Goal: Transaction & Acquisition: Purchase product/service

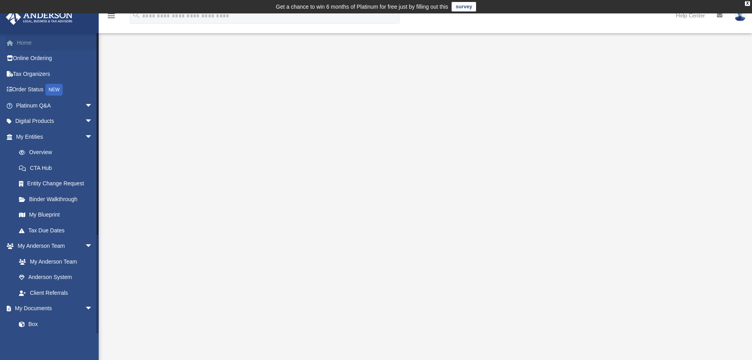
click at [29, 45] on link "Home" at bounding box center [55, 43] width 99 height 16
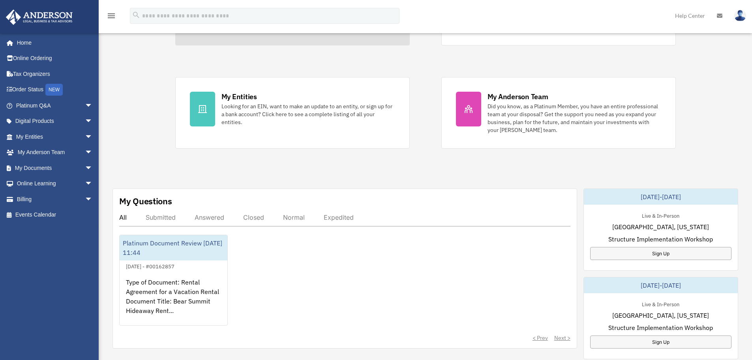
scroll to position [118, 0]
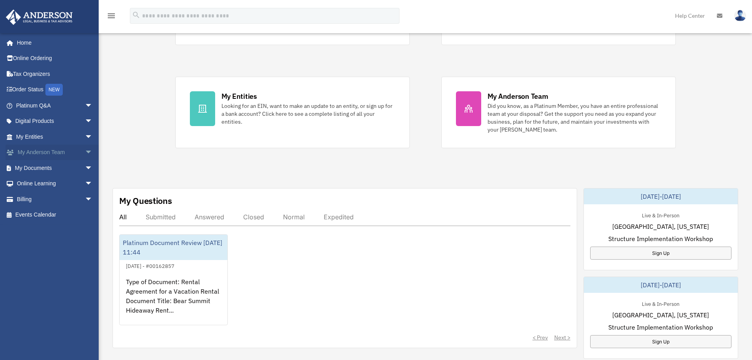
click at [76, 150] on link "My Anderson Team arrow_drop_down" at bounding box center [55, 153] width 99 height 16
click at [73, 165] on link "My Documents arrow_drop_down" at bounding box center [55, 168] width 99 height 16
click at [85, 169] on span "arrow_drop_down" at bounding box center [93, 168] width 16 height 16
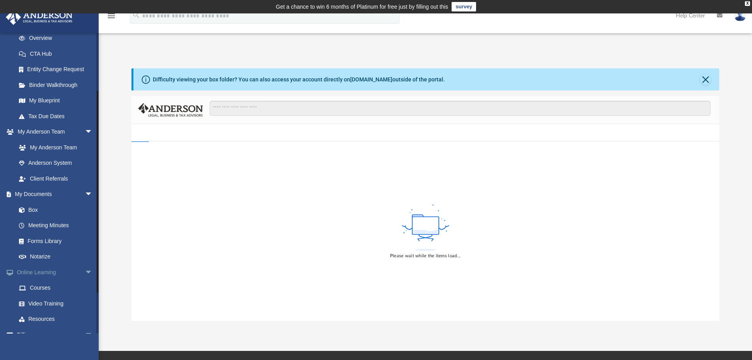
scroll to position [118, 0]
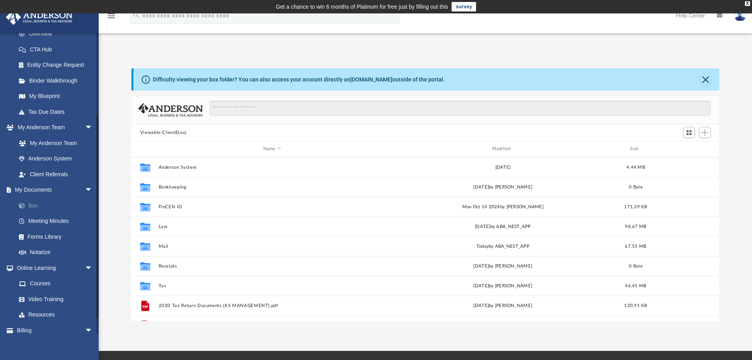
click at [35, 205] on link "Box" at bounding box center [58, 205] width 94 height 16
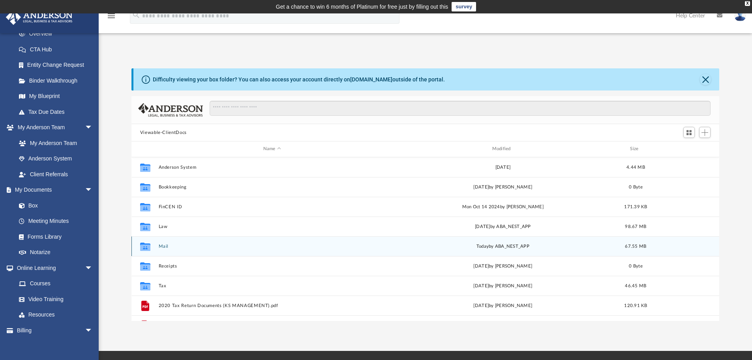
click at [163, 246] on button "Mail" at bounding box center [271, 246] width 227 height 5
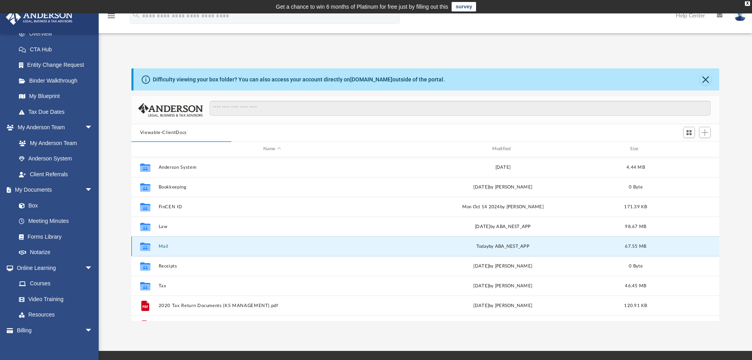
click at [164, 245] on button "Mail" at bounding box center [271, 246] width 227 height 5
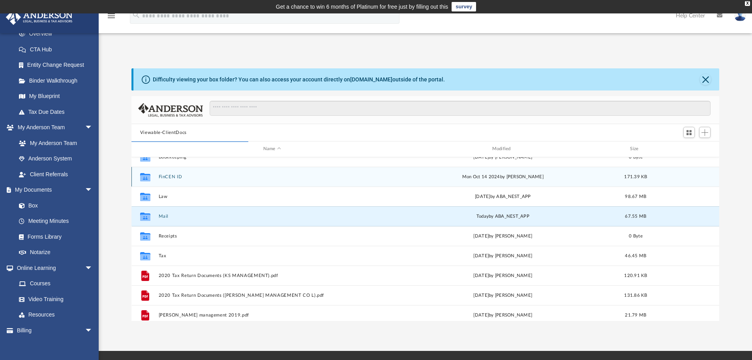
scroll to position [54, 0]
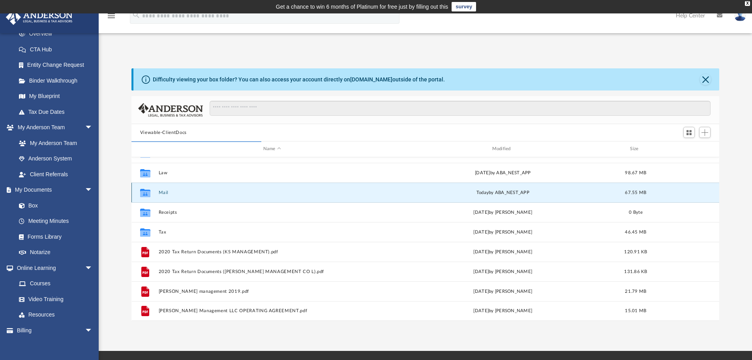
click at [163, 192] on button "Mail" at bounding box center [271, 192] width 227 height 5
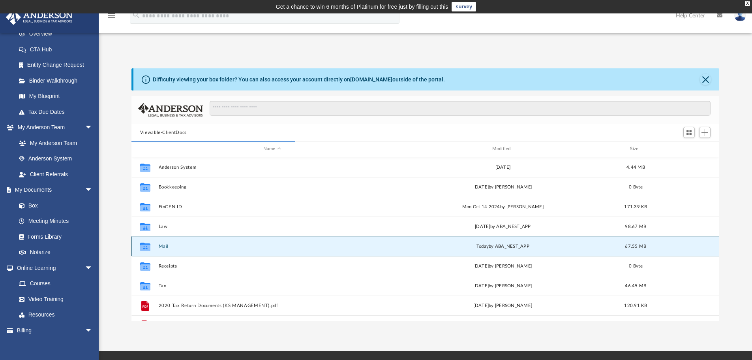
scroll to position [149, 582]
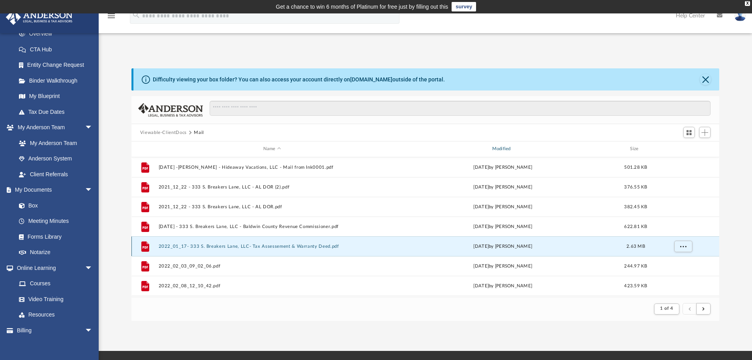
click at [502, 147] on div "Modified" at bounding box center [502, 148] width 227 height 7
click at [502, 149] on div "Modified" at bounding box center [502, 148] width 227 height 7
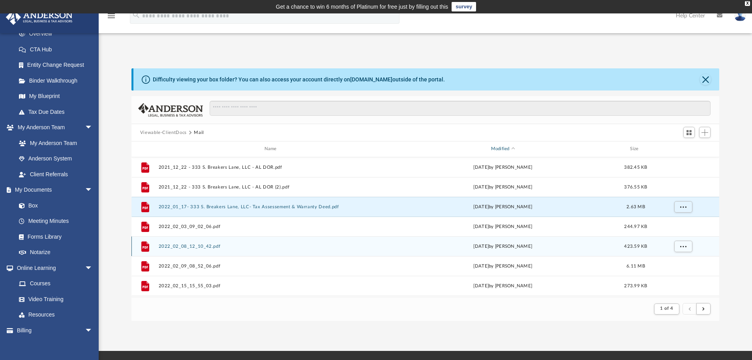
click at [502, 149] on div "Modified" at bounding box center [502, 148] width 227 height 7
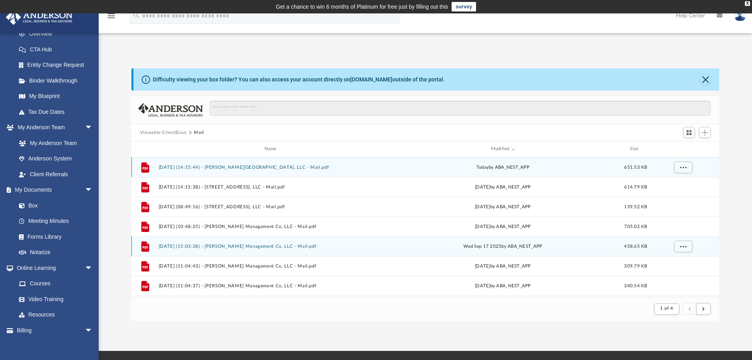
click at [246, 166] on button "2025.10.09 (14:15:44) - Puckett Road, LLC - Mail.pdf" at bounding box center [271, 167] width 227 height 5
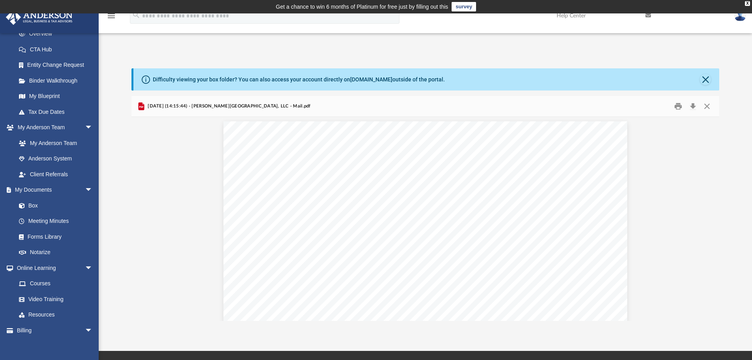
scroll to position [1, 0]
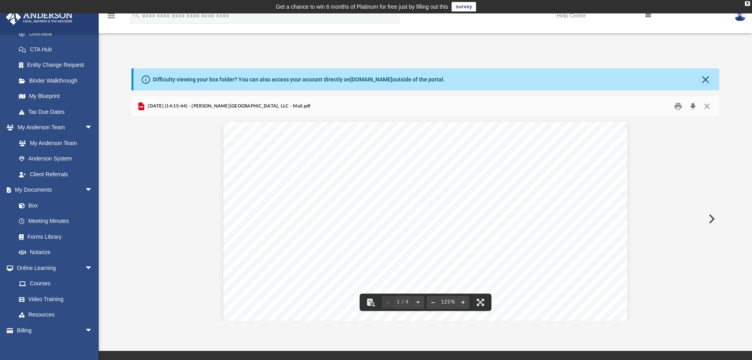
click at [690, 106] on button "Download" at bounding box center [693, 106] width 14 height 12
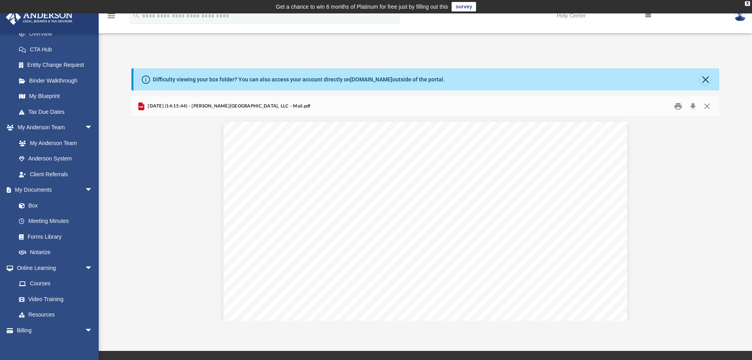
click at [735, 50] on div "App ssarver23@gmail.com Sign Out ssarver23@gmail.com Home Online Ordering Tax O…" at bounding box center [376, 181] width 752 height 277
click at [707, 107] on button "Close" at bounding box center [707, 106] width 14 height 12
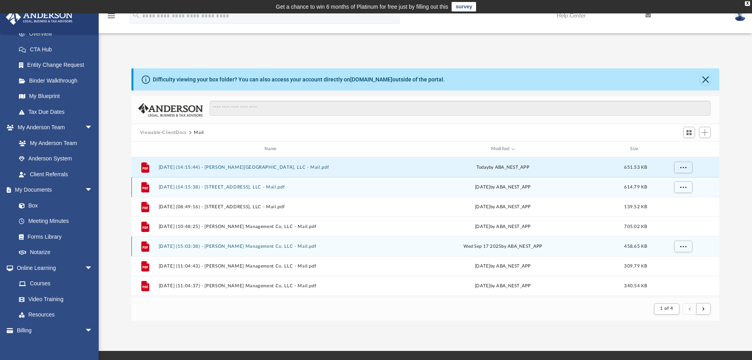
click at [261, 187] on button "2025.10.01 (14:15:38) - 333 S. Breakers Lane, LLC - Mail.pdf" at bounding box center [271, 186] width 227 height 5
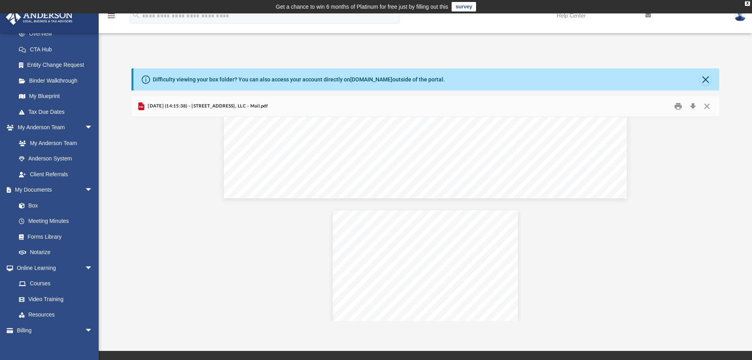
scroll to position [987, 0]
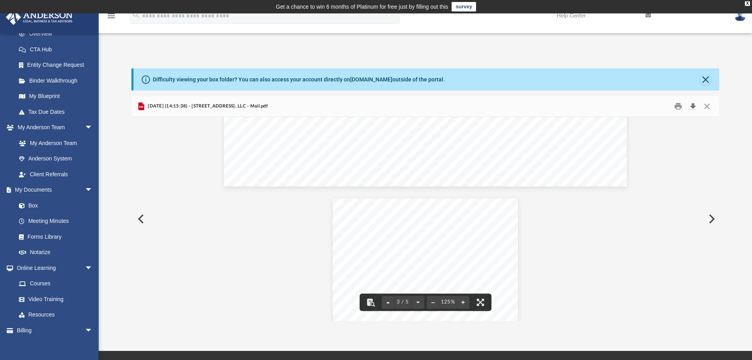
click at [693, 106] on button "Download" at bounding box center [693, 106] width 14 height 12
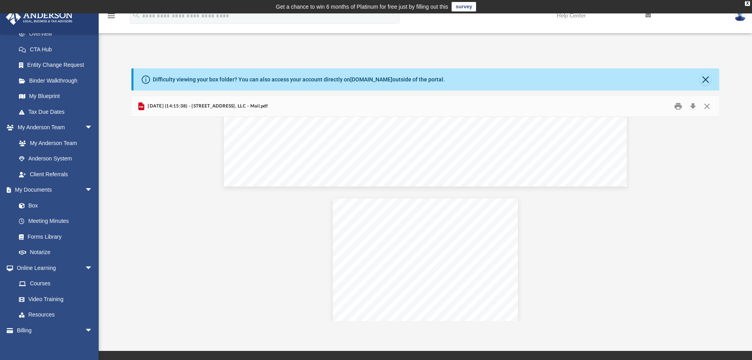
click at [727, 98] on div "Difficulty viewing your box folder? You can also access your account directly o…" at bounding box center [426, 194] width 654 height 252
click at [708, 104] on button "Close" at bounding box center [707, 106] width 14 height 12
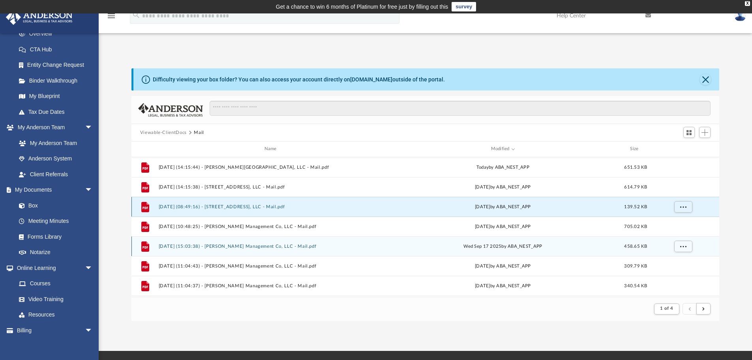
click at [284, 205] on button "2025.09.25 (08:49:16) - 333 S. Breakers Lane, LLC - Mail.pdf" at bounding box center [271, 206] width 227 height 5
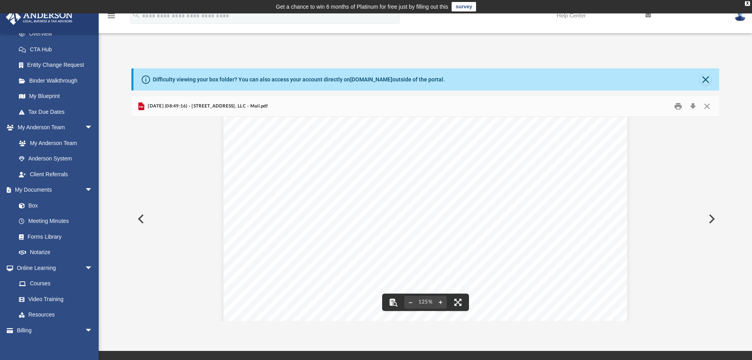
scroll to position [237, 0]
click at [705, 103] on button "Close" at bounding box center [707, 106] width 14 height 12
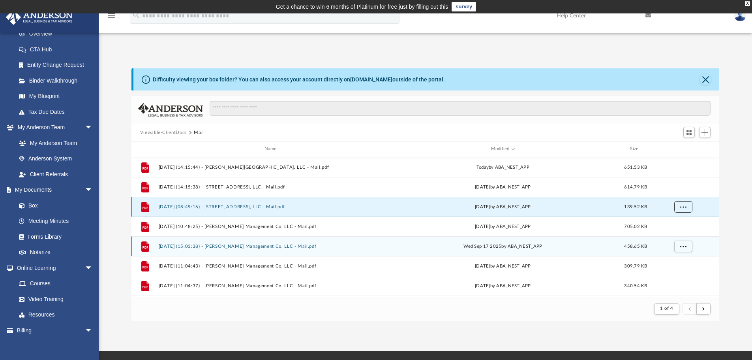
click at [682, 205] on span "More options" at bounding box center [683, 206] width 6 height 4
click at [724, 193] on div "Difficulty viewing your box folder? You can also access your account directly o…" at bounding box center [426, 194] width 654 height 252
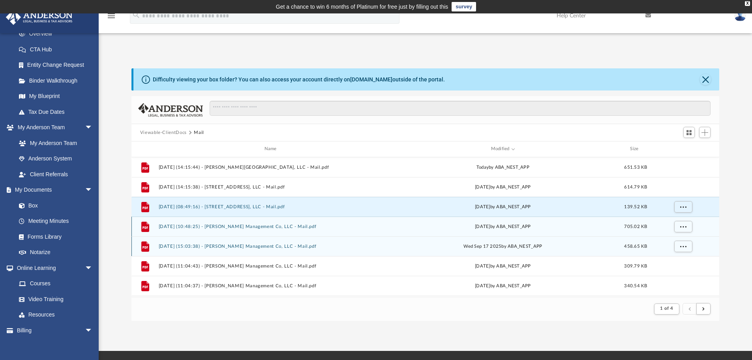
click at [247, 227] on button "2025.09.19 (10:48:25) - Sarver Management Co, LLC - Mail.pdf" at bounding box center [271, 226] width 227 height 5
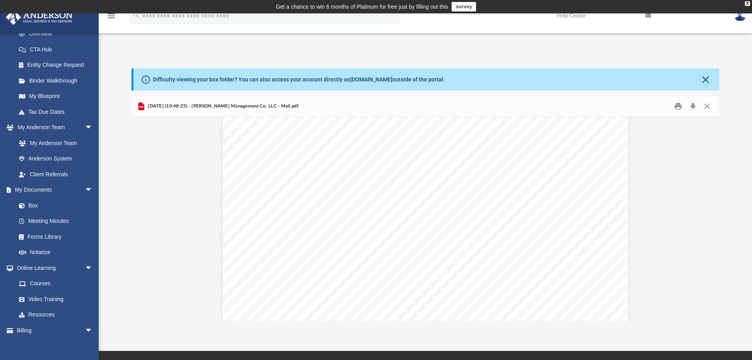
scroll to position [197, 0]
click at [694, 106] on button "Download" at bounding box center [693, 106] width 14 height 12
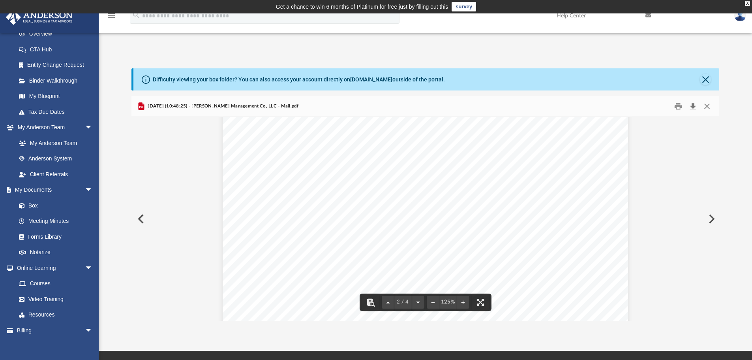
scroll to position [671, 0]
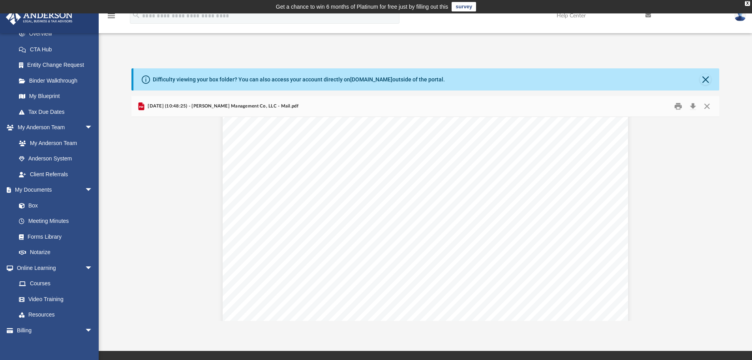
scroll to position [790, 0]
click at [708, 108] on button "Close" at bounding box center [707, 106] width 14 height 12
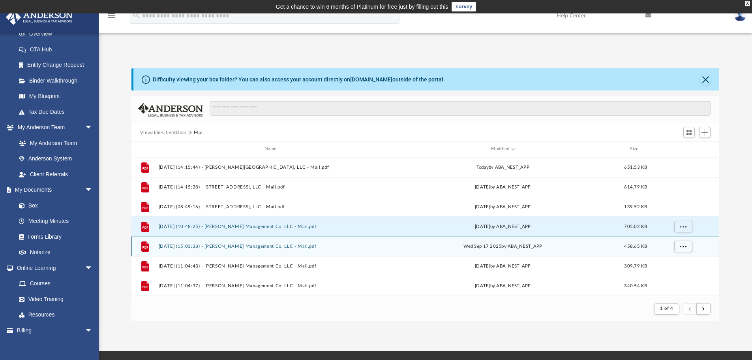
click at [296, 246] on button "2025.09.17 (15:03:38) - Sarver Management Co, LLC - Mail.pdf" at bounding box center [271, 246] width 227 height 5
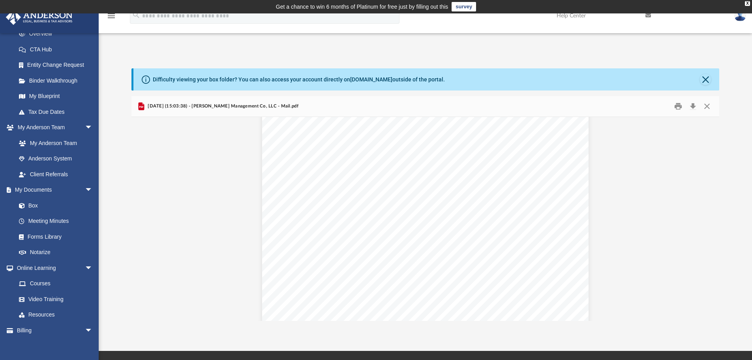
scroll to position [276, 0]
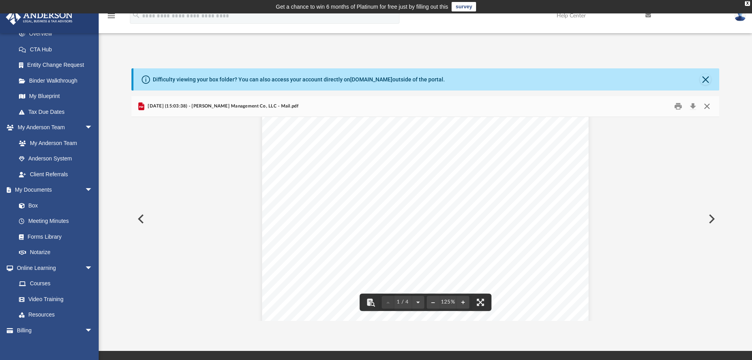
click at [707, 108] on button "Close" at bounding box center [707, 106] width 14 height 12
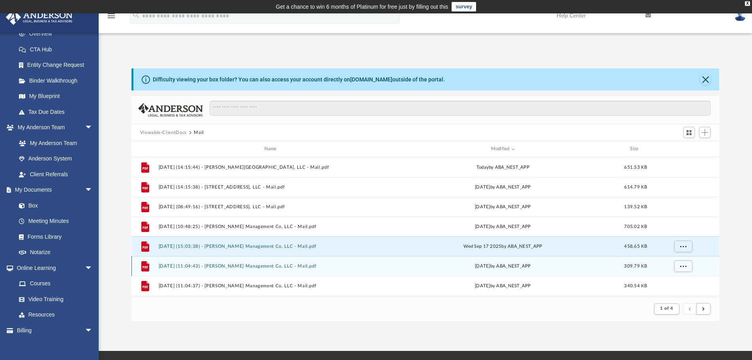
click at [293, 264] on button "2025.09.16 (11:04:43) - Sarver Management Co, LLC - Mail.pdf" at bounding box center [271, 265] width 227 height 5
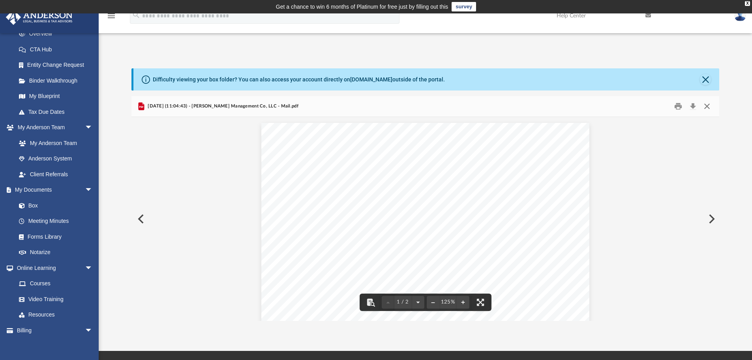
click at [706, 105] on button "Close" at bounding box center [707, 106] width 14 height 12
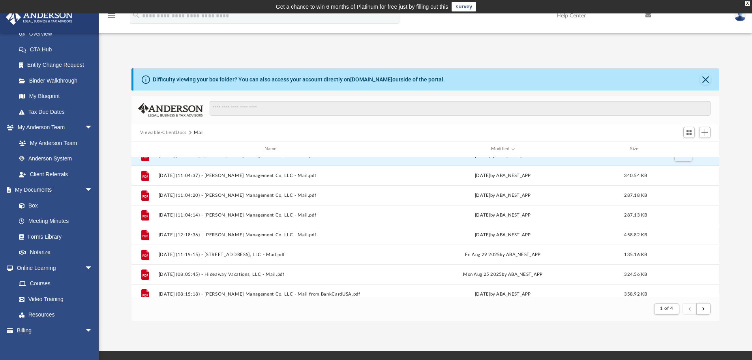
scroll to position [118, 0]
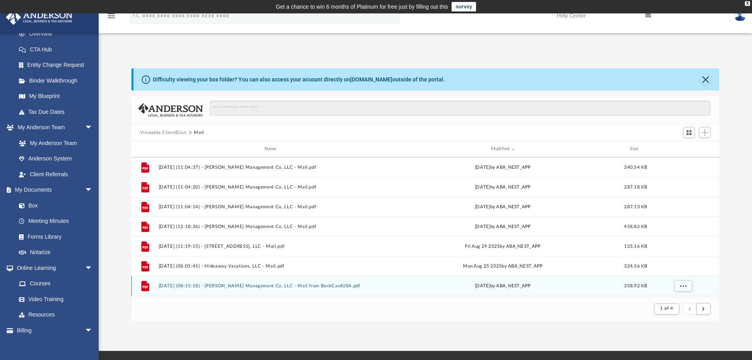
click at [261, 285] on button "2025.08.15 (08:15:18) - Sarver Management Co, LLC - Mail from BankCardUSA.pdf" at bounding box center [271, 285] width 227 height 5
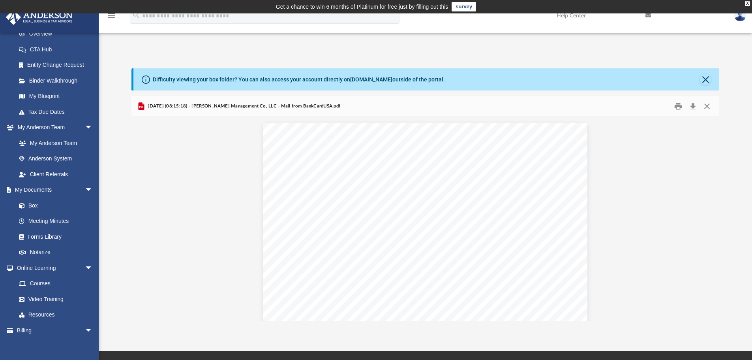
scroll to position [316, 0]
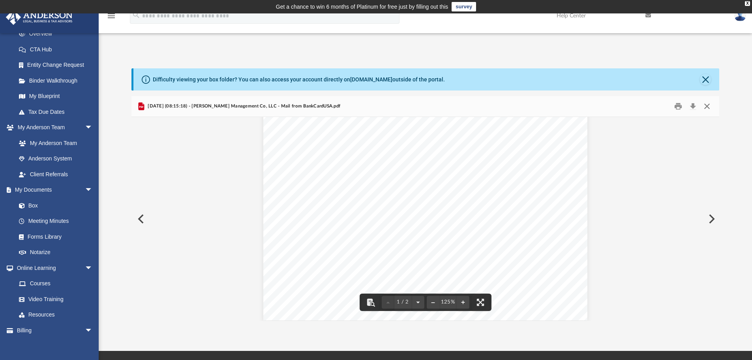
click at [712, 105] on button "Close" at bounding box center [707, 106] width 14 height 12
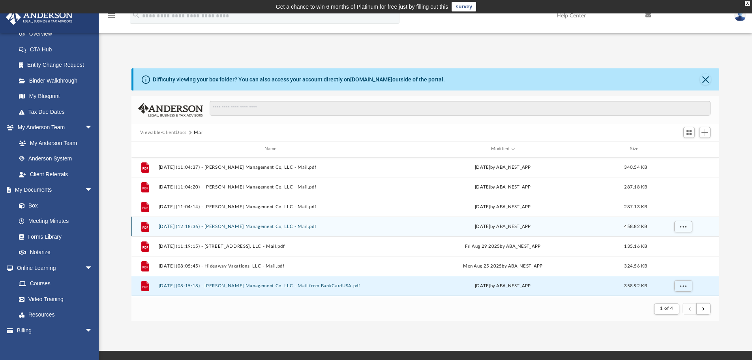
scroll to position [158, 0]
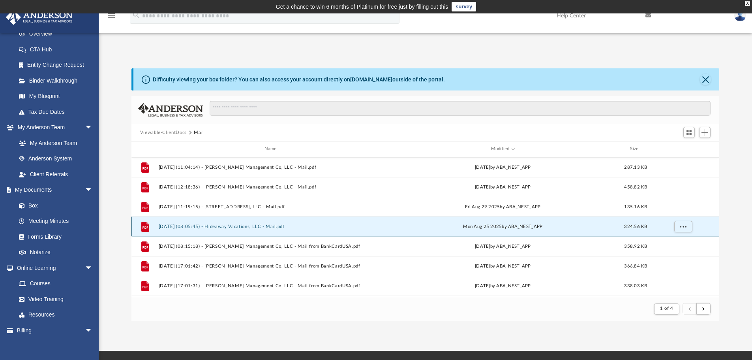
click at [289, 225] on button "2025.08.25 (08:05:45) - Hideaway Vacations, LLC - Mail.pdf" at bounding box center [271, 226] width 227 height 5
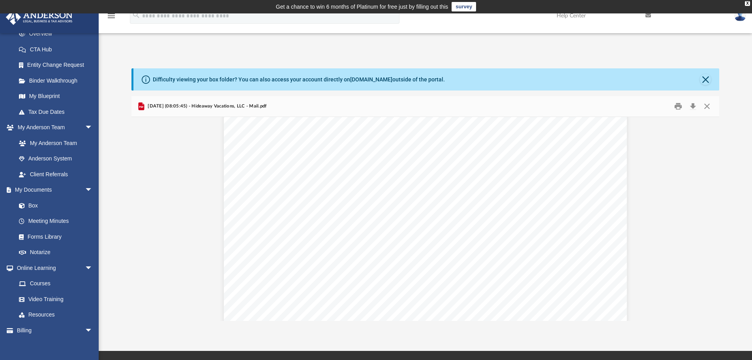
scroll to position [237, 0]
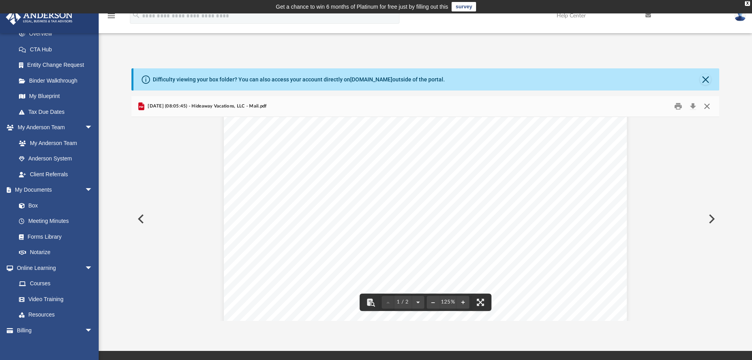
click at [709, 105] on button "Close" at bounding box center [707, 106] width 14 height 12
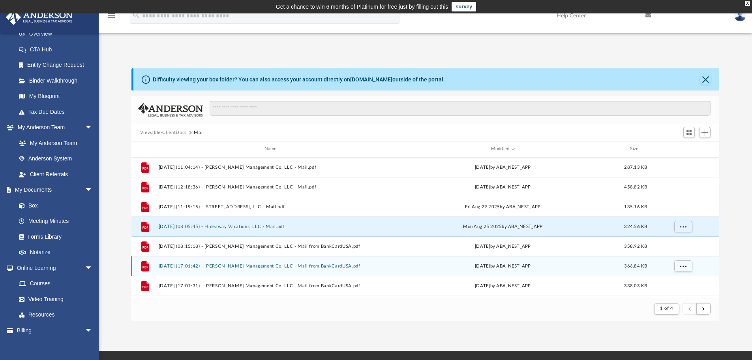
click at [321, 263] on button "2025.08.14 (17:01:42) - Sarver Management Co, LLC - Mail from BankCardUSA.pdf" at bounding box center [271, 265] width 227 height 5
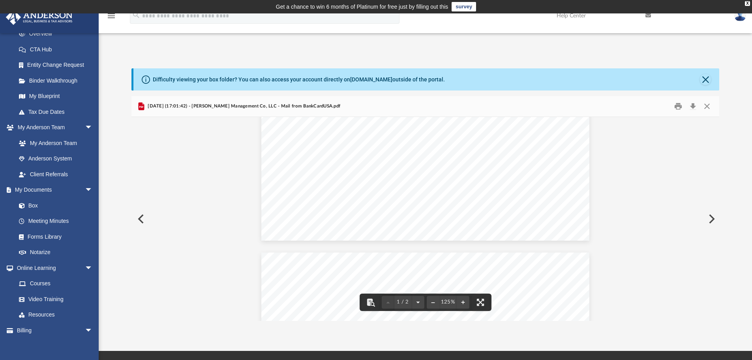
scroll to position [553, 0]
click at [707, 107] on button "Close" at bounding box center [707, 106] width 14 height 12
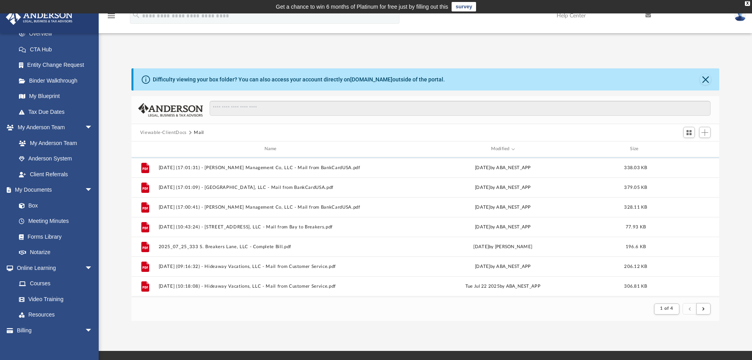
scroll to position [276, 0]
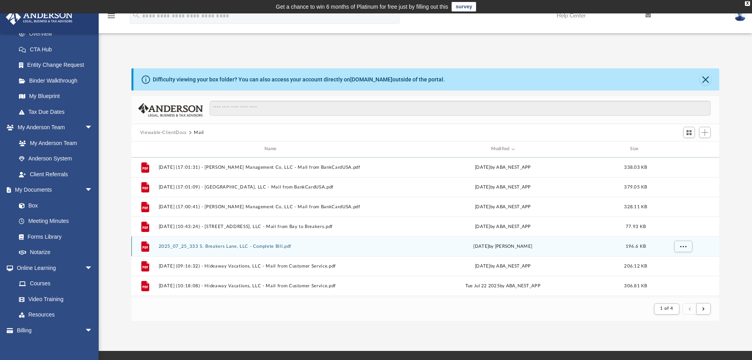
click at [272, 248] on button "2025_07_25_333 S. Breakers Lane, LLC - Complete Bill.pdf" at bounding box center [271, 246] width 227 height 5
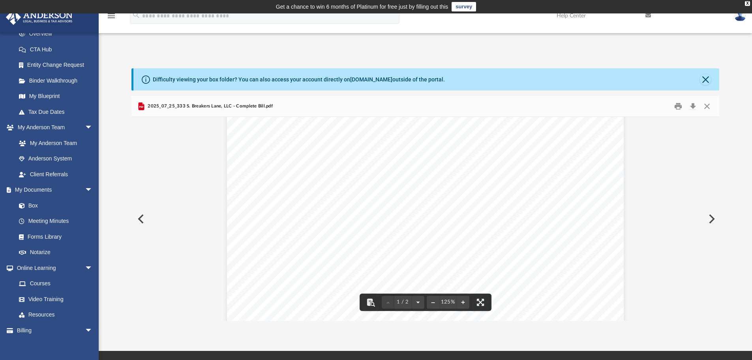
scroll to position [79, 0]
click at [711, 106] on button "Close" at bounding box center [707, 106] width 14 height 12
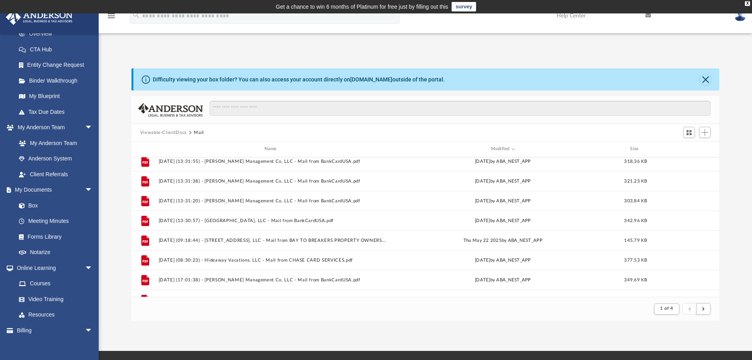
scroll to position [632, 0]
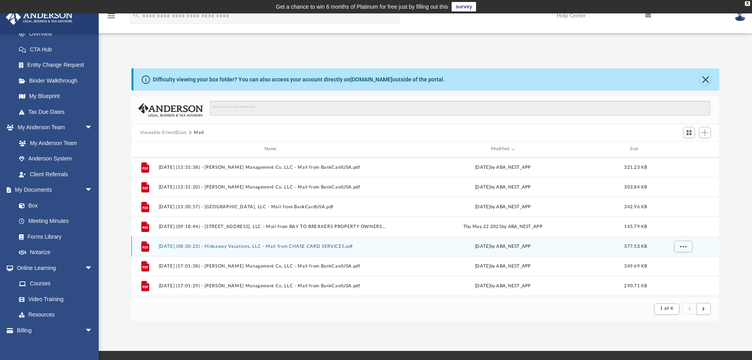
click at [351, 247] on button "2025.05.19 (08:30:23) - Hideaway Vacations, LLC - Mail from CHASE CARD SERVICES…" at bounding box center [271, 246] width 227 height 5
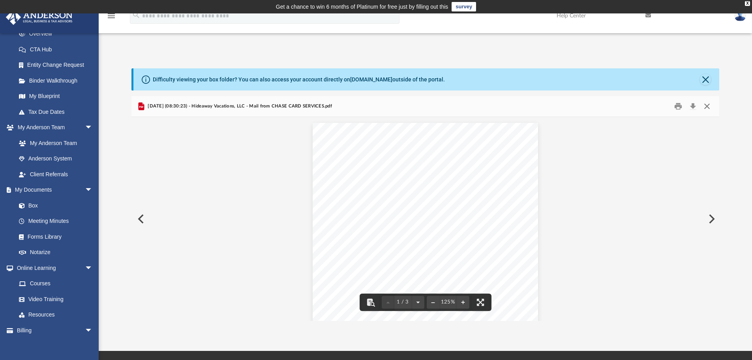
click at [707, 107] on button "Close" at bounding box center [707, 106] width 14 height 12
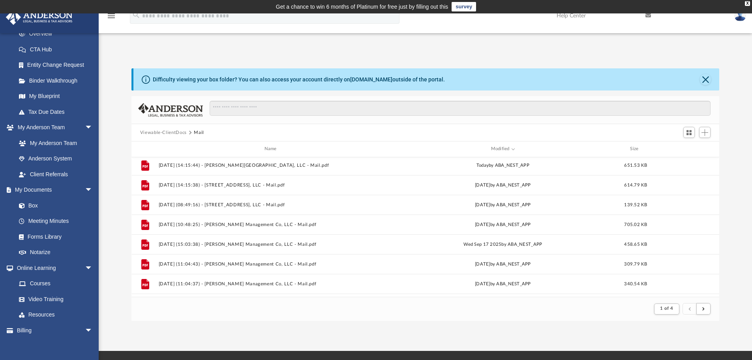
scroll to position [0, 0]
click at [170, 131] on button "Viewable-ClientDocs" at bounding box center [163, 132] width 47 height 7
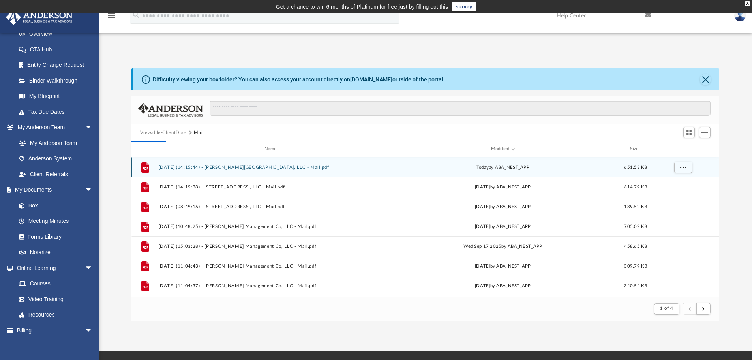
scroll to position [174, 582]
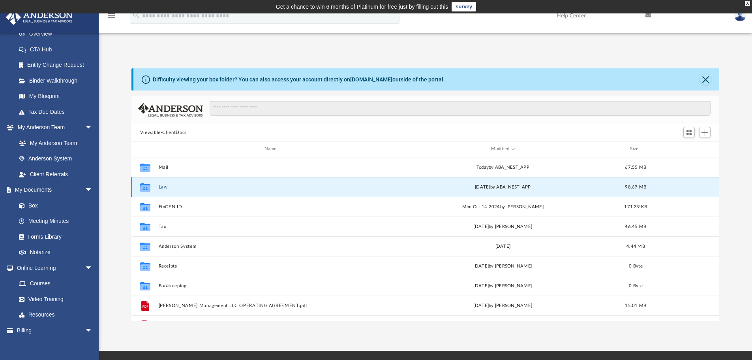
click at [162, 185] on button "Law" at bounding box center [271, 186] width 227 height 5
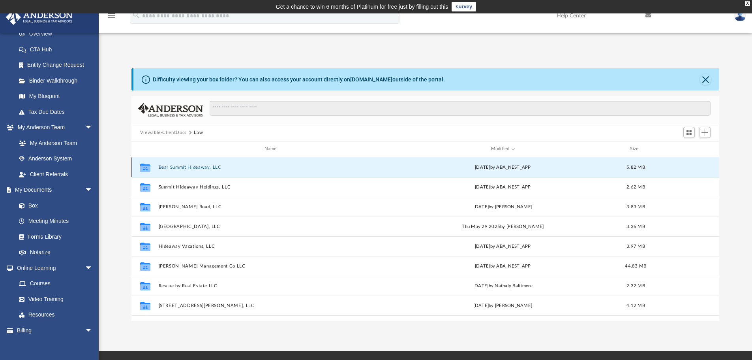
click at [200, 166] on button "Bear Summit Hideaway, LLC" at bounding box center [271, 167] width 227 height 5
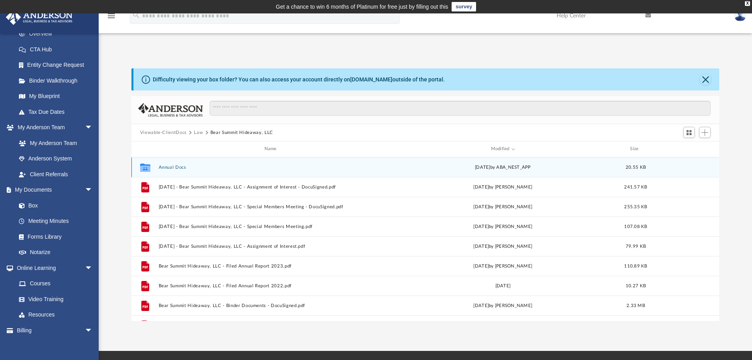
click at [180, 166] on button "Annual Docs" at bounding box center [271, 167] width 227 height 5
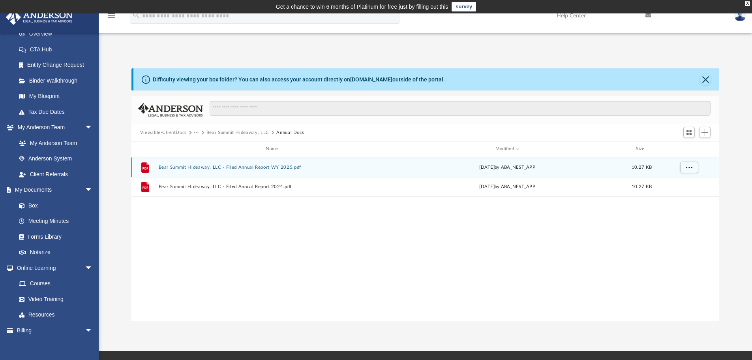
click at [180, 166] on button "Bear Summit Hideaway, LLC - Filed Annual Report WY 2025.pdf" at bounding box center [273, 167] width 230 height 5
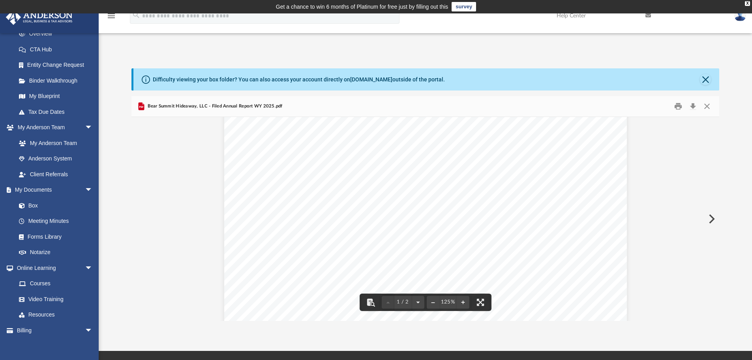
scroll to position [158, 0]
click at [712, 108] on button "Close" at bounding box center [707, 106] width 14 height 12
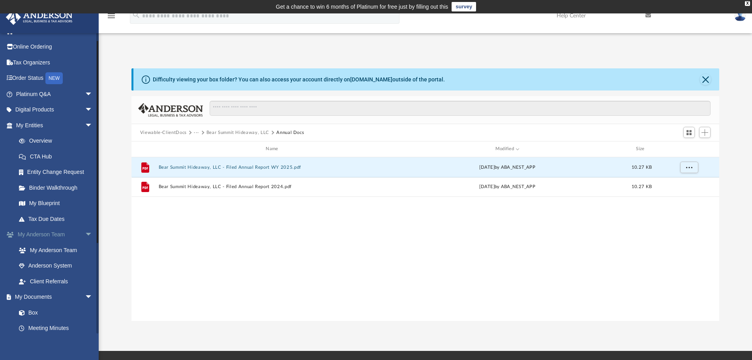
scroll to position [0, 0]
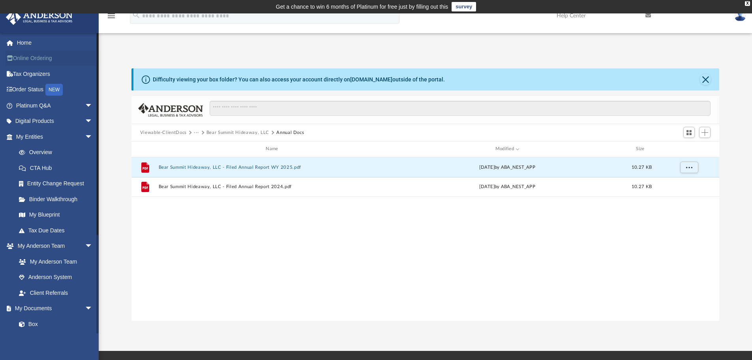
click at [52, 62] on link "Online Ordering" at bounding box center [55, 59] width 99 height 16
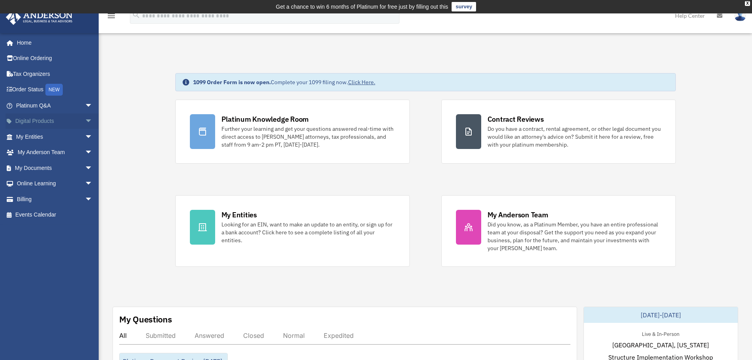
click at [85, 120] on span "arrow_drop_down" at bounding box center [93, 121] width 16 height 16
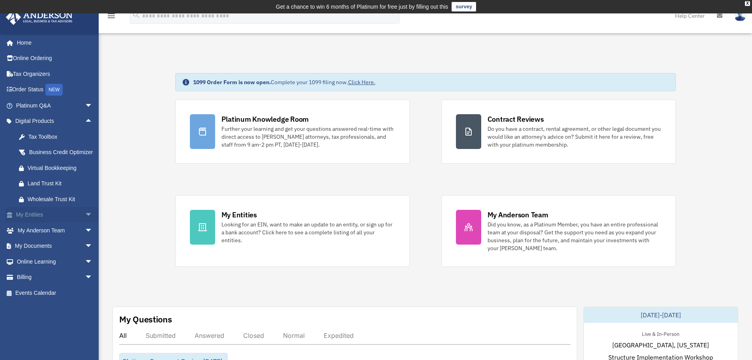
click at [85, 223] on span "arrow_drop_down" at bounding box center [93, 215] width 16 height 16
click at [48, 301] on link "My Blueprint" at bounding box center [58, 293] width 94 height 16
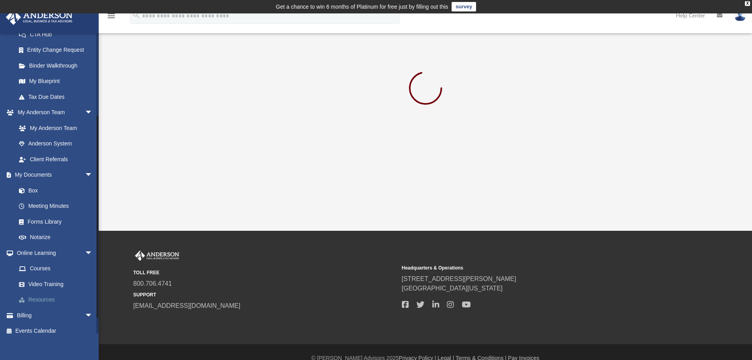
scroll to position [141, 0]
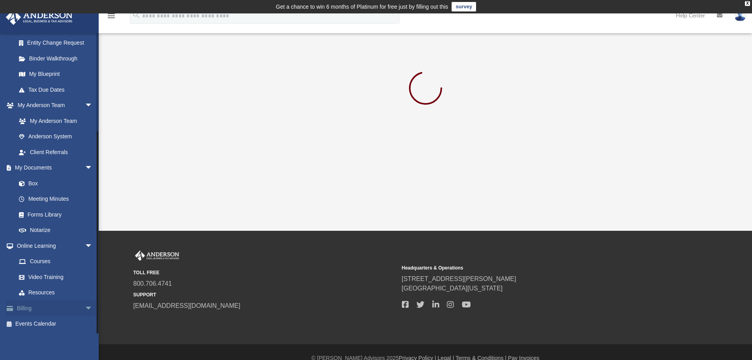
click at [85, 308] on span "arrow_drop_down" at bounding box center [93, 308] width 16 height 16
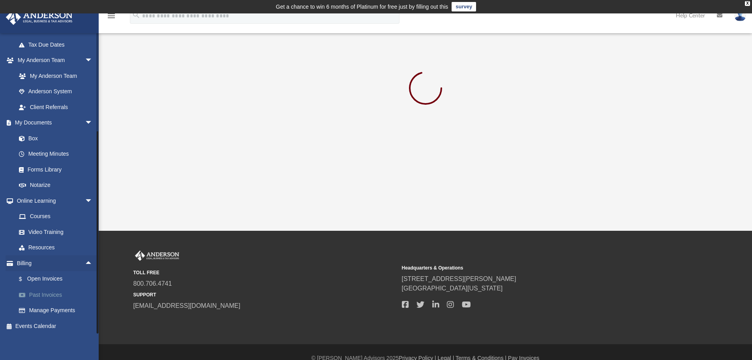
scroll to position [188, 0]
click at [65, 307] on link "Manage Payments" at bounding box center [58, 308] width 94 height 16
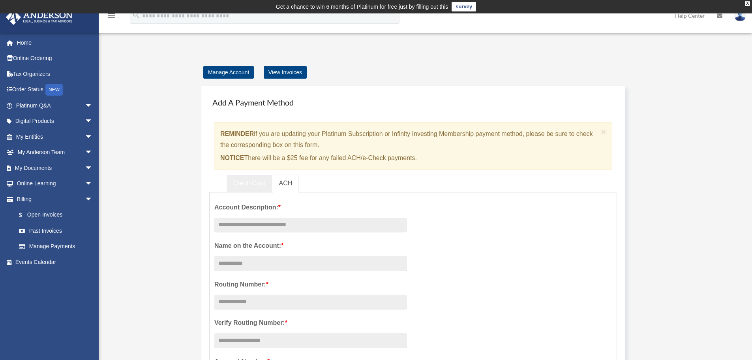
click at [243, 184] on link "Credit Card" at bounding box center [249, 184] width 45 height 18
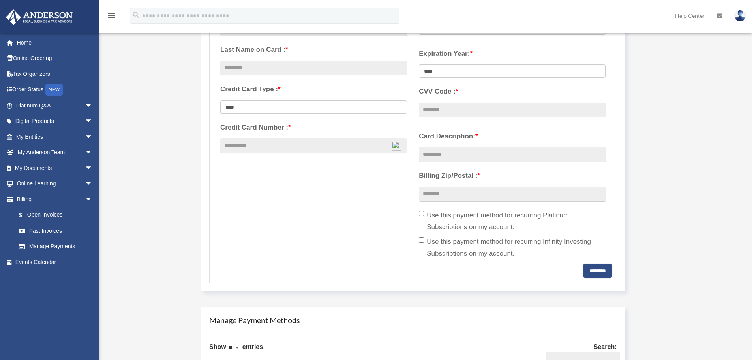
scroll to position [395, 0]
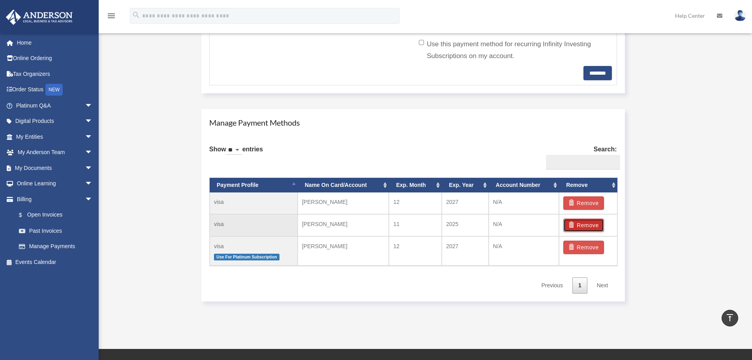
click at [582, 223] on button "Remove" at bounding box center [584, 224] width 41 height 13
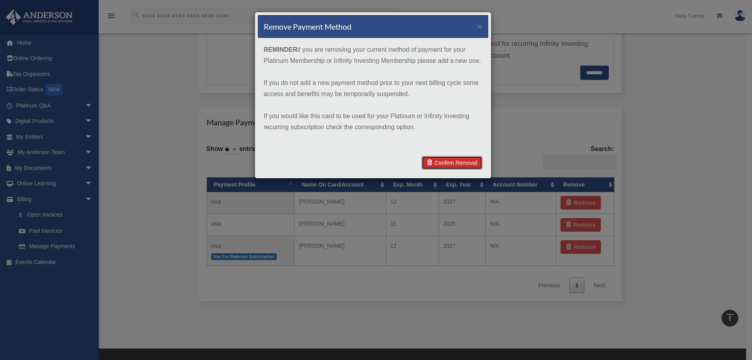
click at [466, 160] on link "Confirm Removal" at bounding box center [452, 162] width 61 height 13
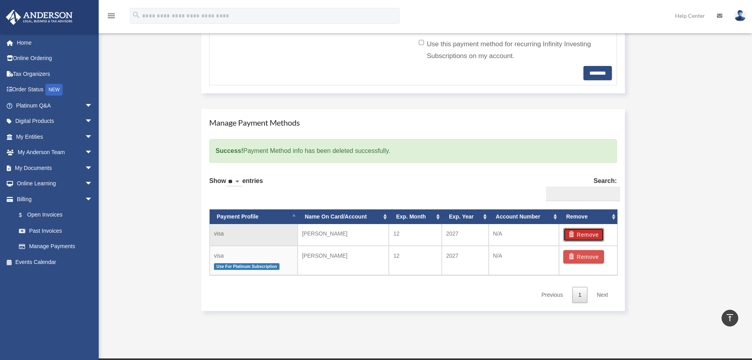
click at [583, 234] on button "Remove" at bounding box center [584, 234] width 41 height 13
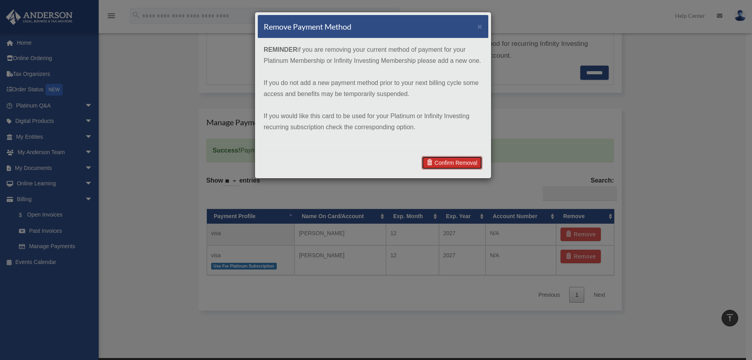
click at [455, 162] on link "Confirm Removal" at bounding box center [452, 162] width 61 height 13
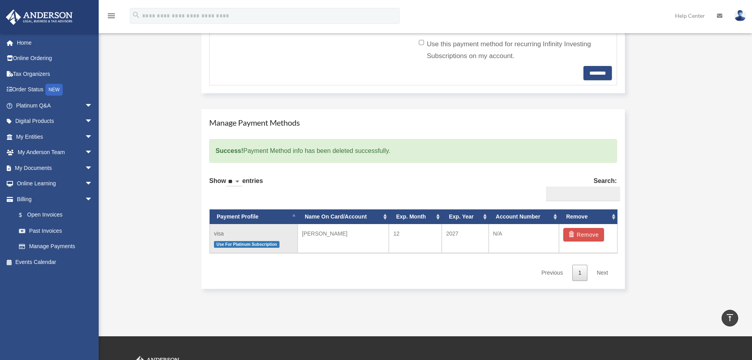
click at [256, 245] on span "Use For Platinum Subscription" at bounding box center [247, 244] width 66 height 7
click at [216, 234] on td "visa Use For Platinum Subscription" at bounding box center [254, 238] width 88 height 29
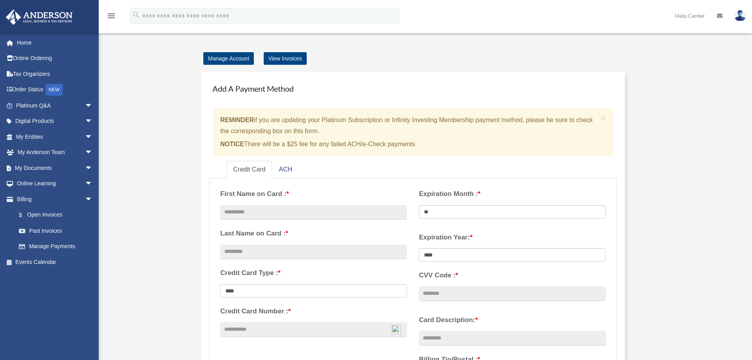
scroll to position [0, 0]
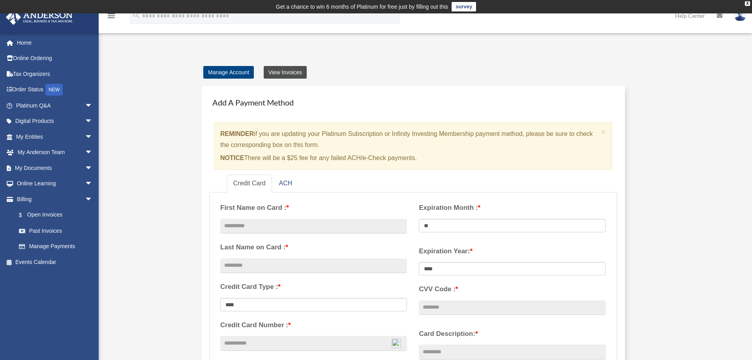
click at [285, 72] on link "View Invoices" at bounding box center [285, 72] width 43 height 13
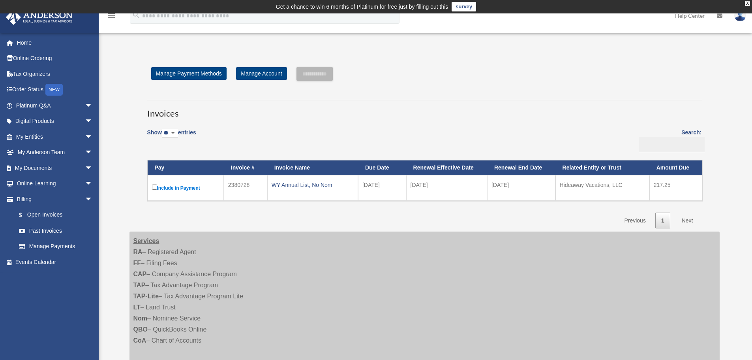
click at [188, 188] on label "Include in Payment" at bounding box center [186, 188] width 68 height 10
click at [309, 74] on input "**********" at bounding box center [315, 74] width 36 height 14
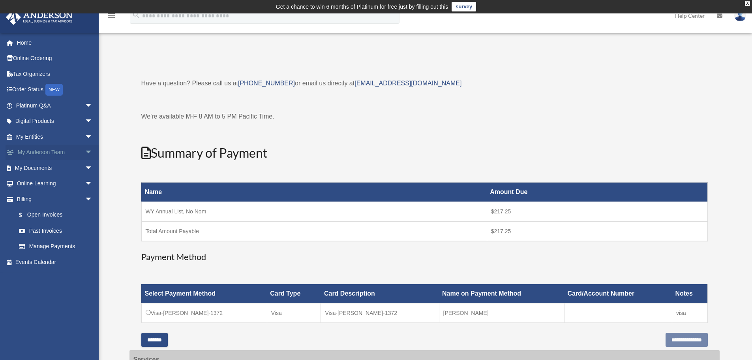
click at [64, 151] on link "My [PERSON_NAME] Team arrow_drop_down" at bounding box center [55, 153] width 99 height 16
click at [68, 138] on link "My Entities arrow_drop_down" at bounding box center [55, 137] width 99 height 16
click at [85, 137] on span "arrow_drop_down" at bounding box center [93, 137] width 16 height 16
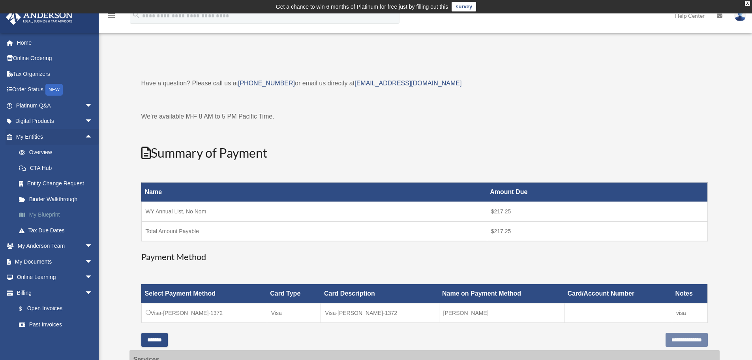
click at [53, 216] on link "My Blueprint" at bounding box center [58, 215] width 94 height 16
